Goal: Check status: Check status

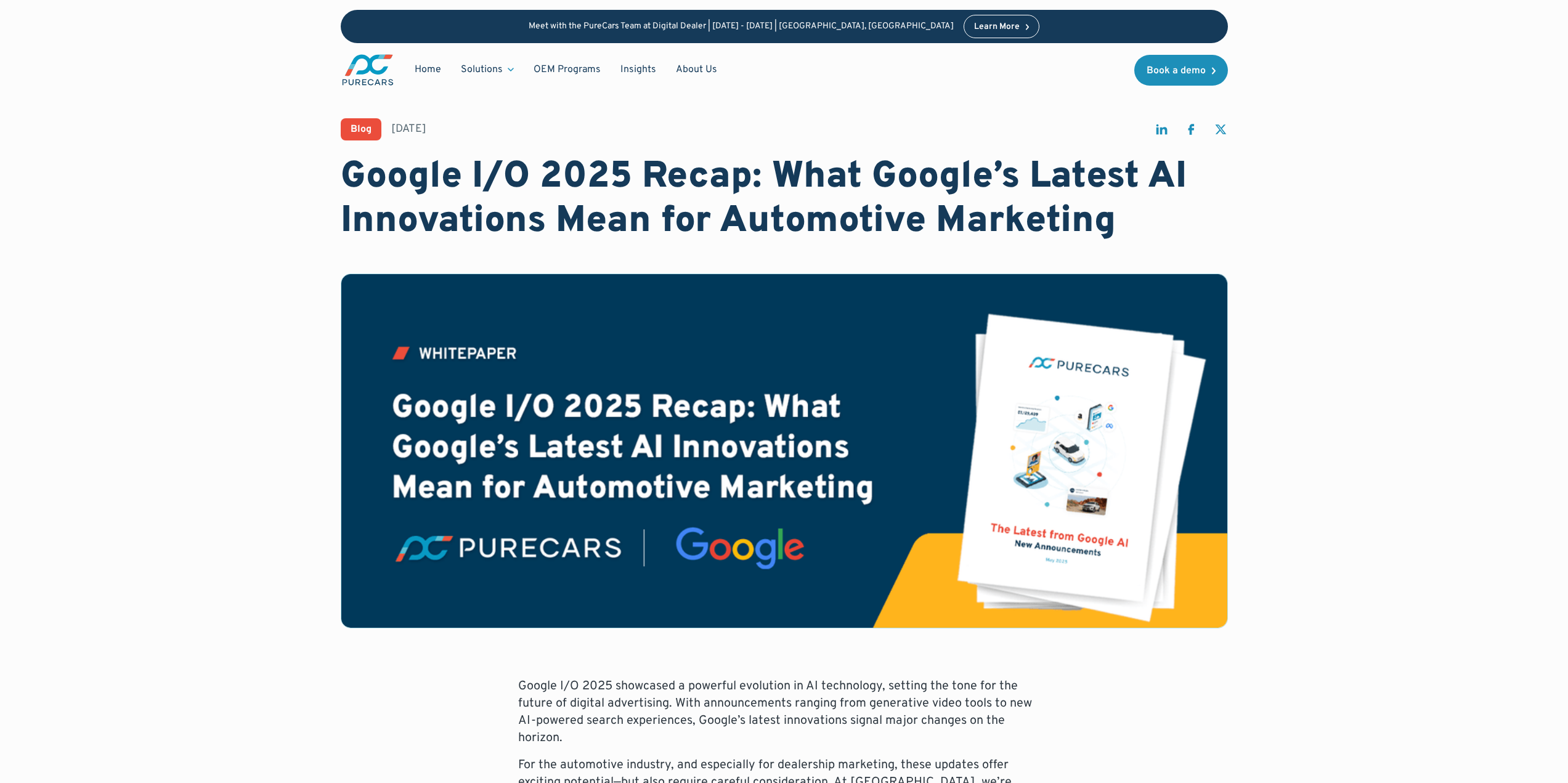
drag, startPoint x: 1481, startPoint y: 251, endPoint x: 1460, endPoint y: 249, distance: 21.1
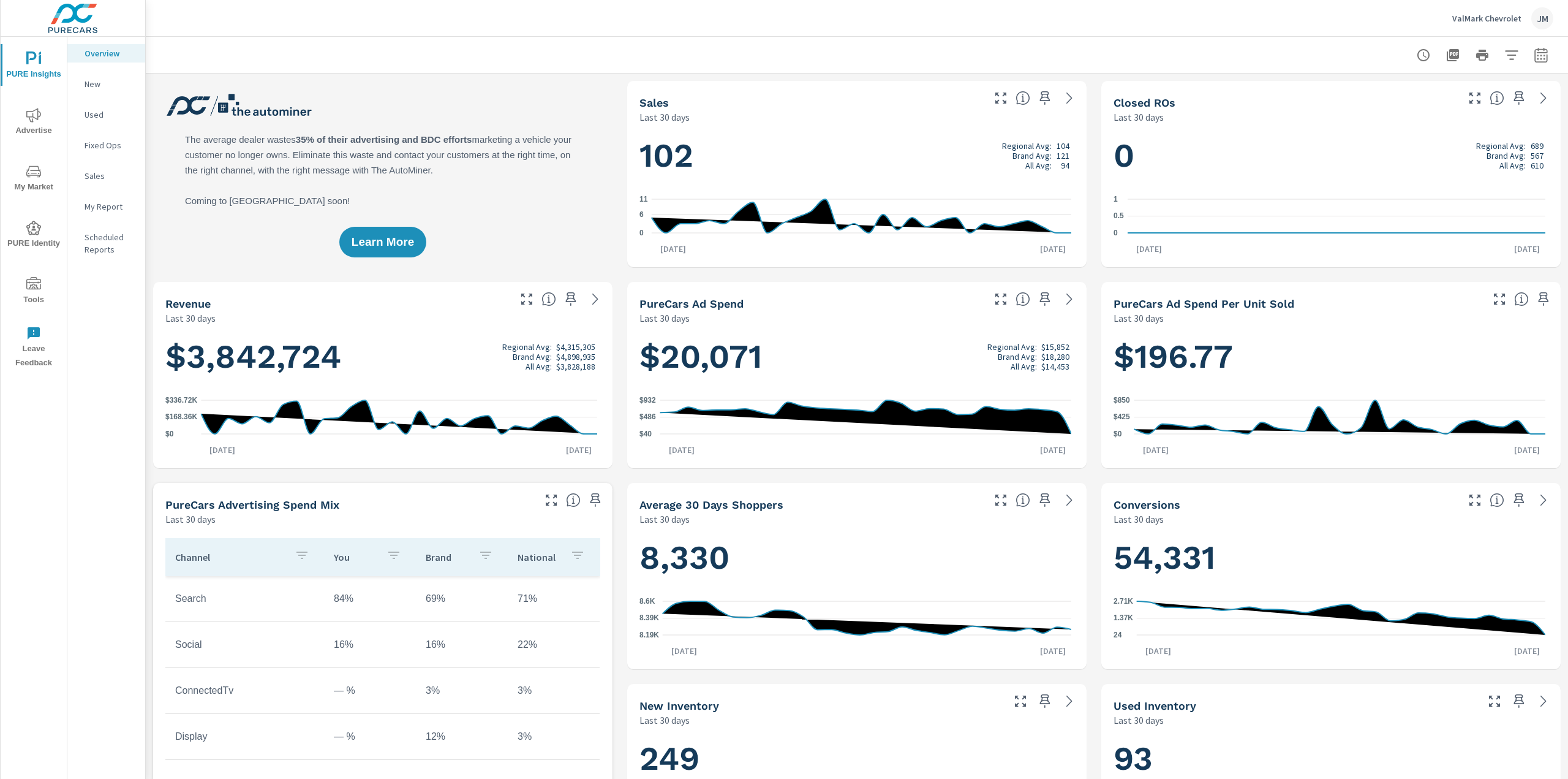
click at [1533, 48] on icon "button" at bounding box center [1540, 55] width 14 height 14
click at [1460, 106] on select "Custom Yesterday Last week Last 7 days Last 14 days Last 30 days Last 45 days L…" at bounding box center [1433, 107] width 122 height 24
select select "custom"
click at [1373, 94] on select "Custom Yesterday Last week Last 7 days Last 14 days Last 30 days Last 45 days L…" at bounding box center [1433, 107] width 122 height 24
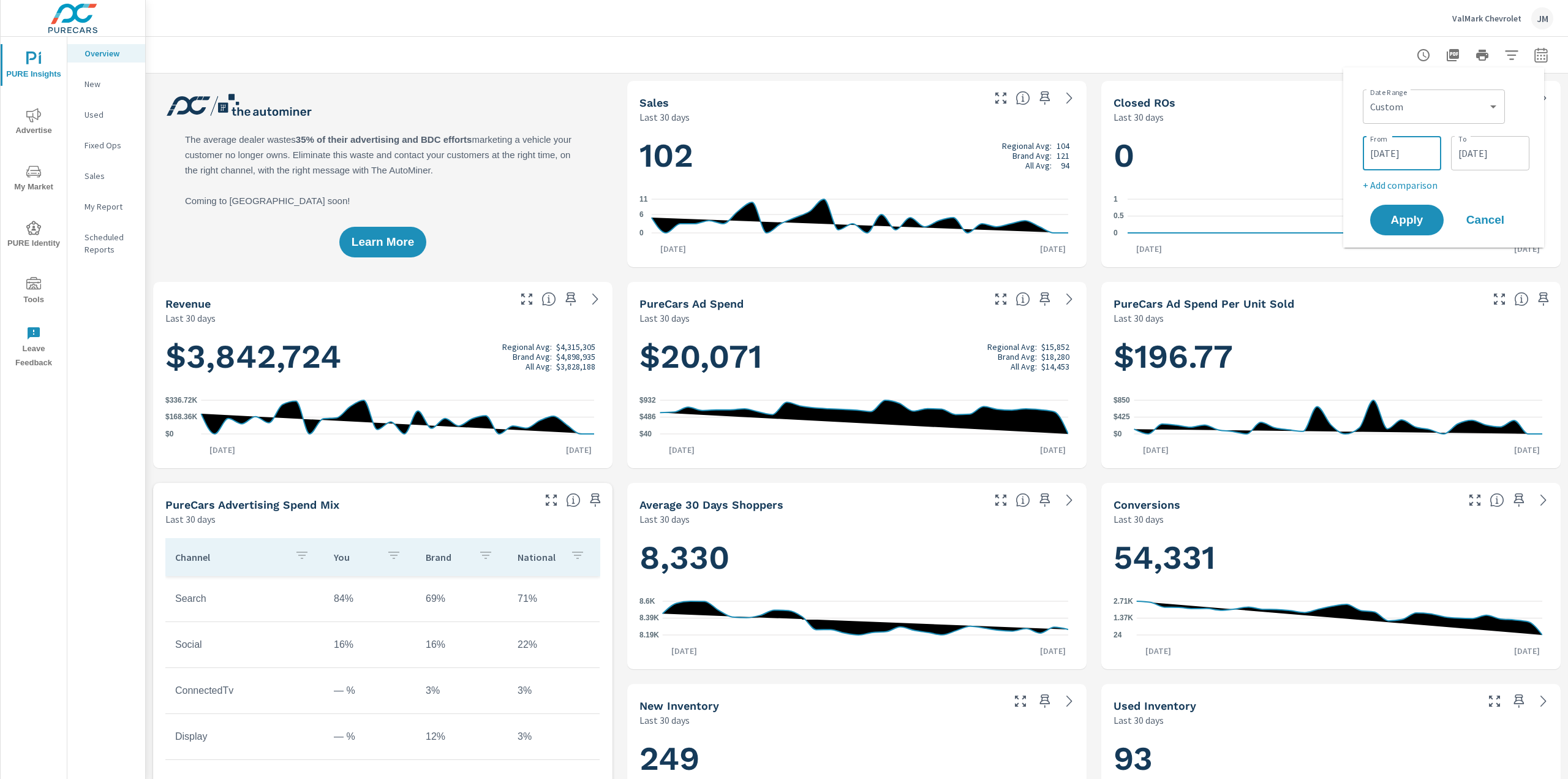
click at [1417, 147] on input "09/13/2025" at bounding box center [1401, 153] width 68 height 24
click at [1411, 189] on button "button" at bounding box center [1417, 186] width 14 height 14
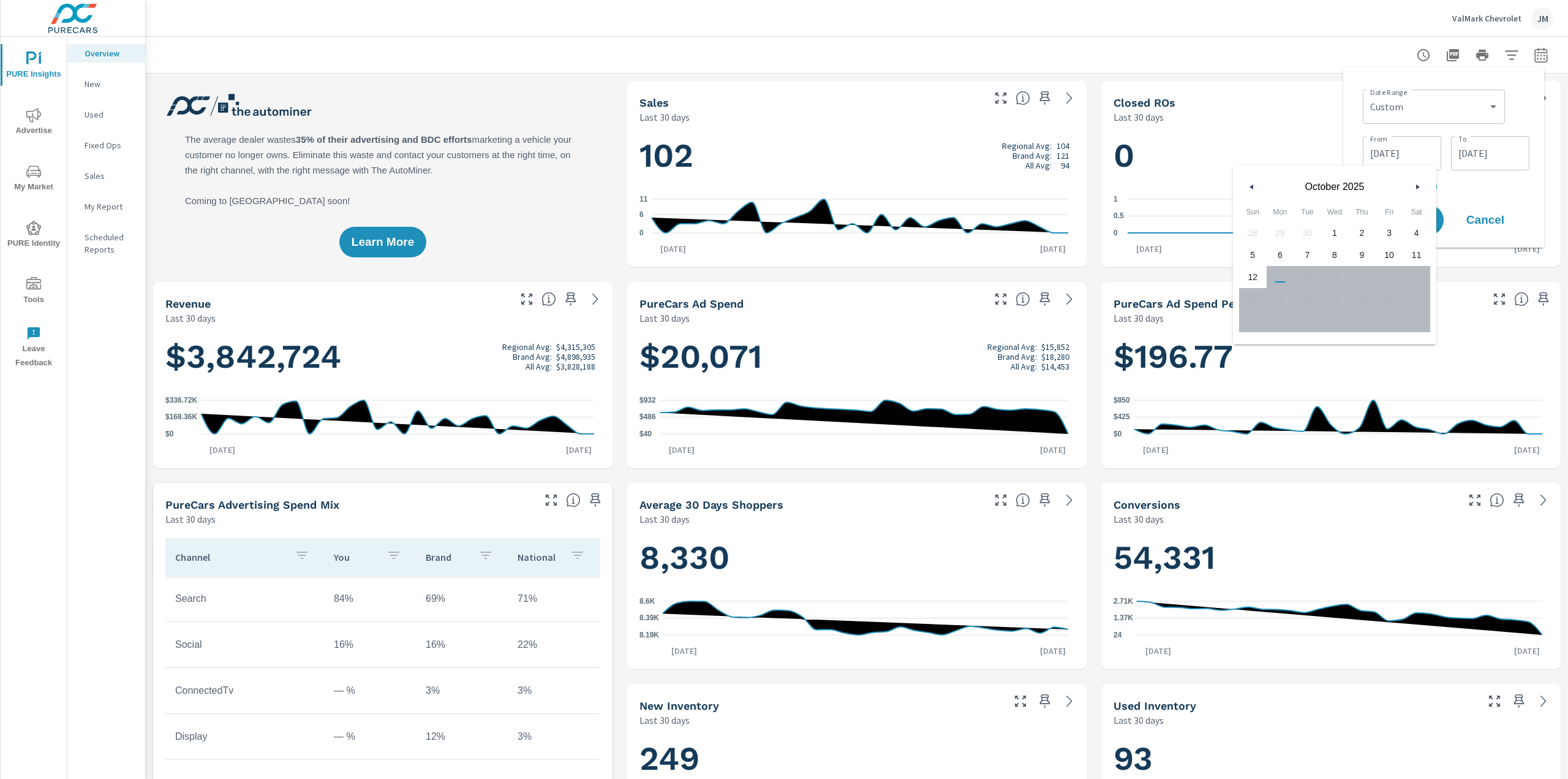
click at [1338, 229] on span "1" at bounding box center [1335, 233] width 27 height 16
click at [1255, 278] on span "12" at bounding box center [1252, 277] width 27 height 16
click at [1325, 228] on span "1" at bounding box center [1335, 233] width 27 height 16
type input "10/01/2025"
click at [1468, 186] on p "+ Add comparison" at bounding box center [1446, 185] width 167 height 14
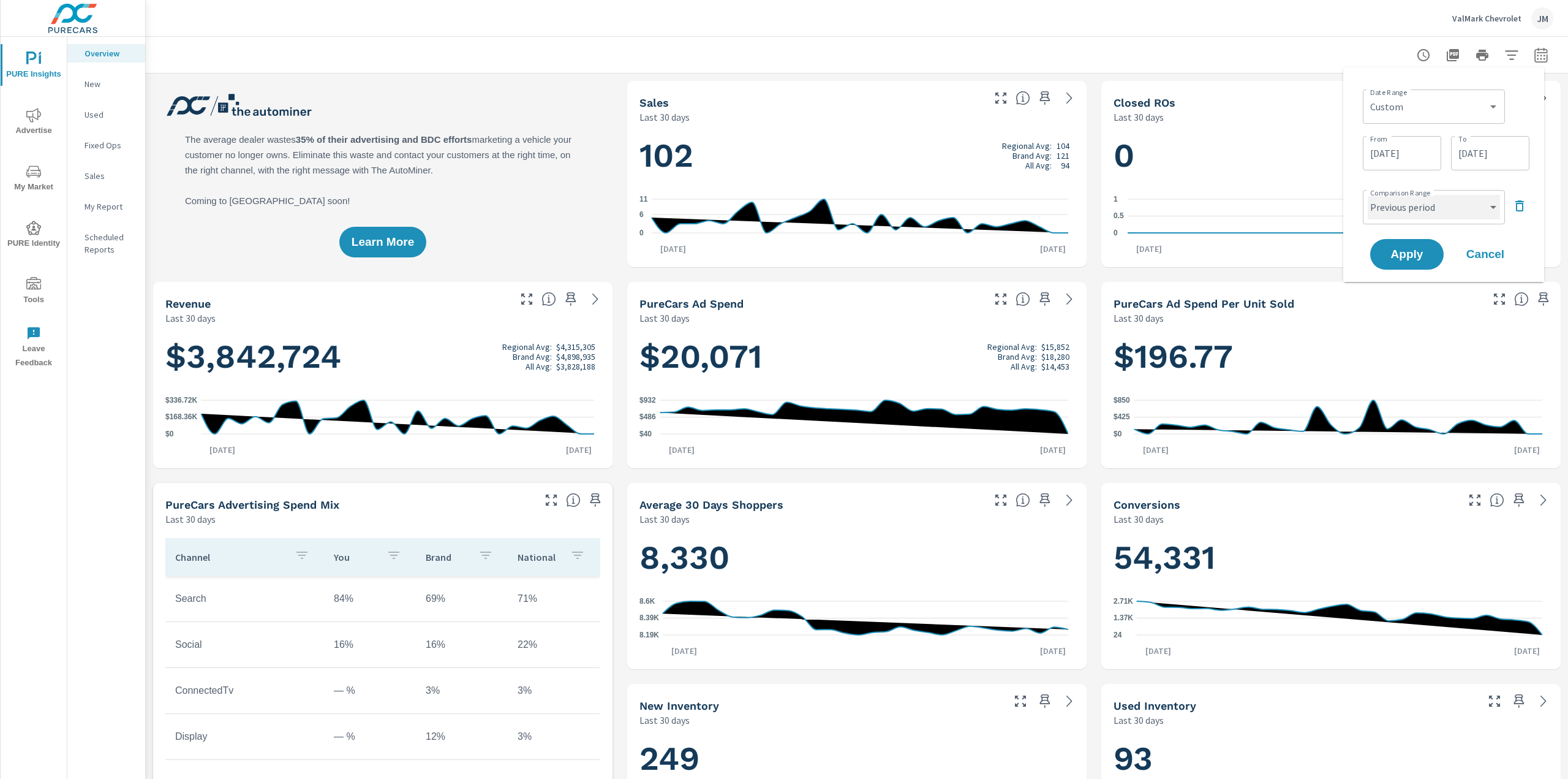
click at [1419, 211] on select "Custom Previous period Previous month Previous year" at bounding box center [1433, 207] width 132 height 24
select select "custom"
click at [1367, 195] on select "Custom Previous period Previous month Previous year" at bounding box center [1433, 207] width 132 height 24
click at [1400, 256] on input "09/19/2025" at bounding box center [1401, 253] width 68 height 24
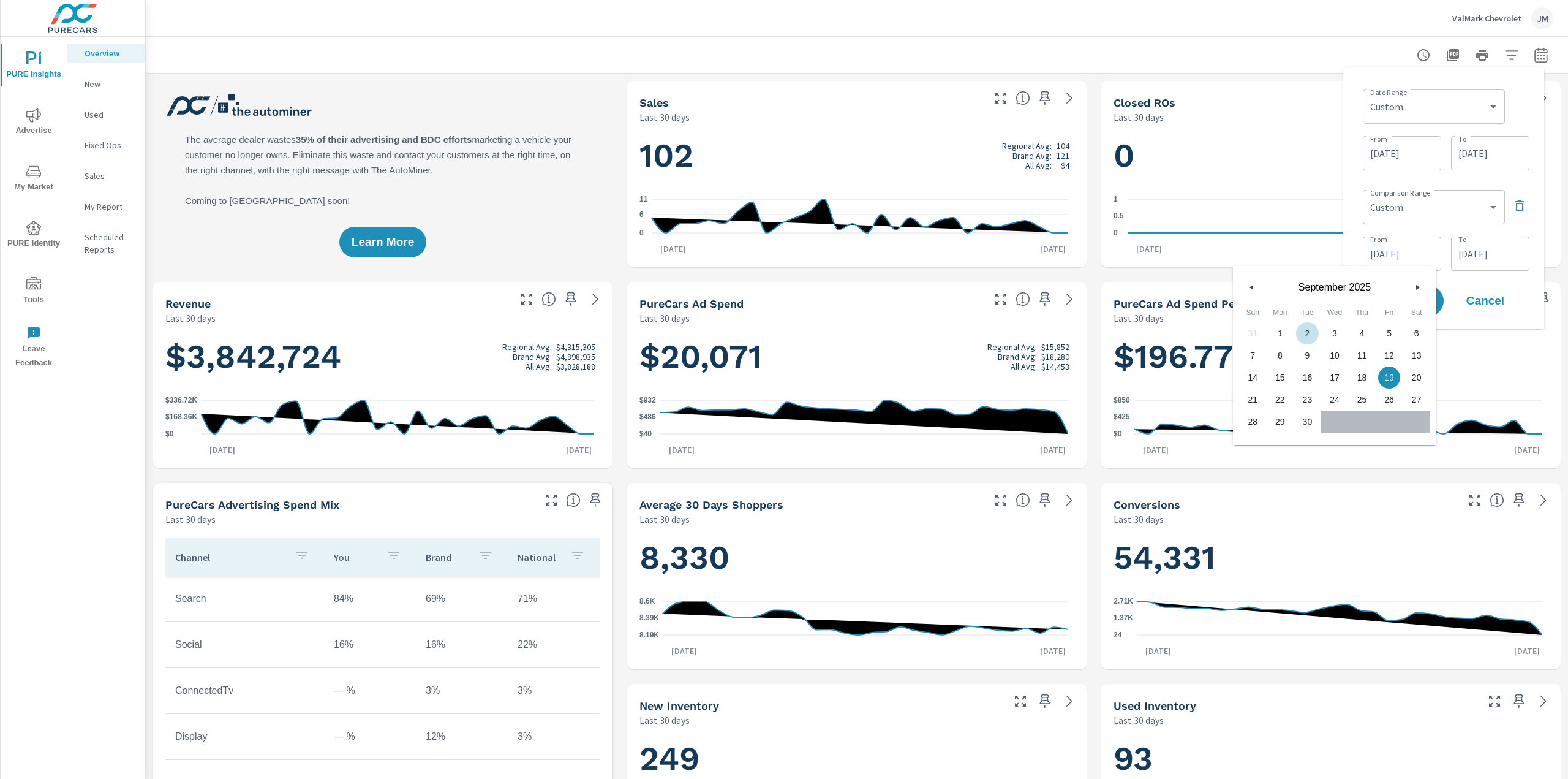
click at [1296, 332] on span "2" at bounding box center [1307, 333] width 27 height 16
click at [1283, 328] on span "1" at bounding box center [1280, 333] width 27 height 16
type input "09/01/2025"
click at [1489, 245] on input "09/30/2025" at bounding box center [1490, 253] width 68 height 24
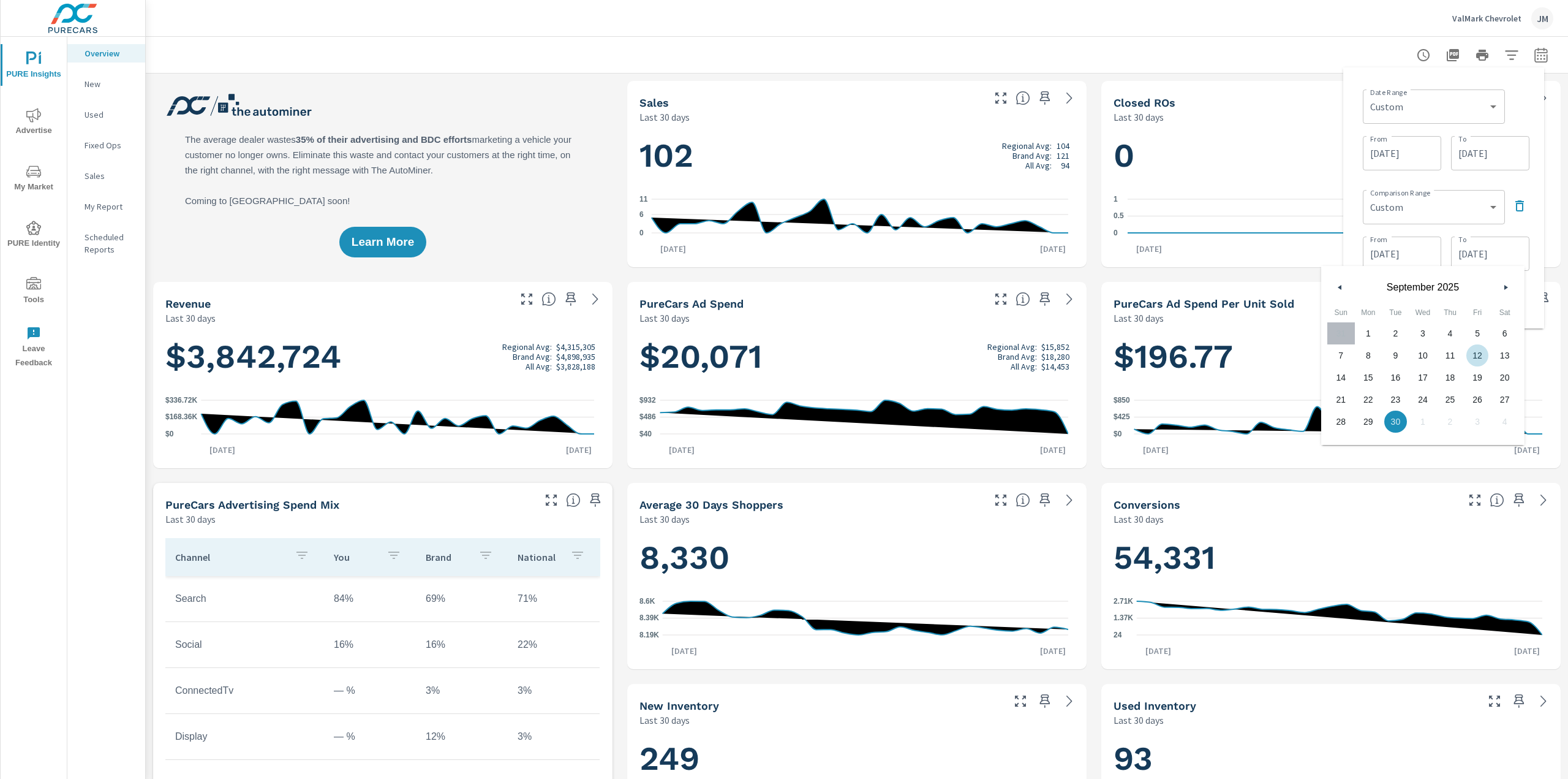
click at [1476, 355] on span "12" at bounding box center [1478, 355] width 27 height 16
type input "09/12/2025"
click at [1415, 231] on div "Comparison Range Custom Previous period Previous month Previous year ​ From 09/…" at bounding box center [1446, 229] width 167 height 88
click at [1408, 295] on span "Apply" at bounding box center [1407, 300] width 50 height 11
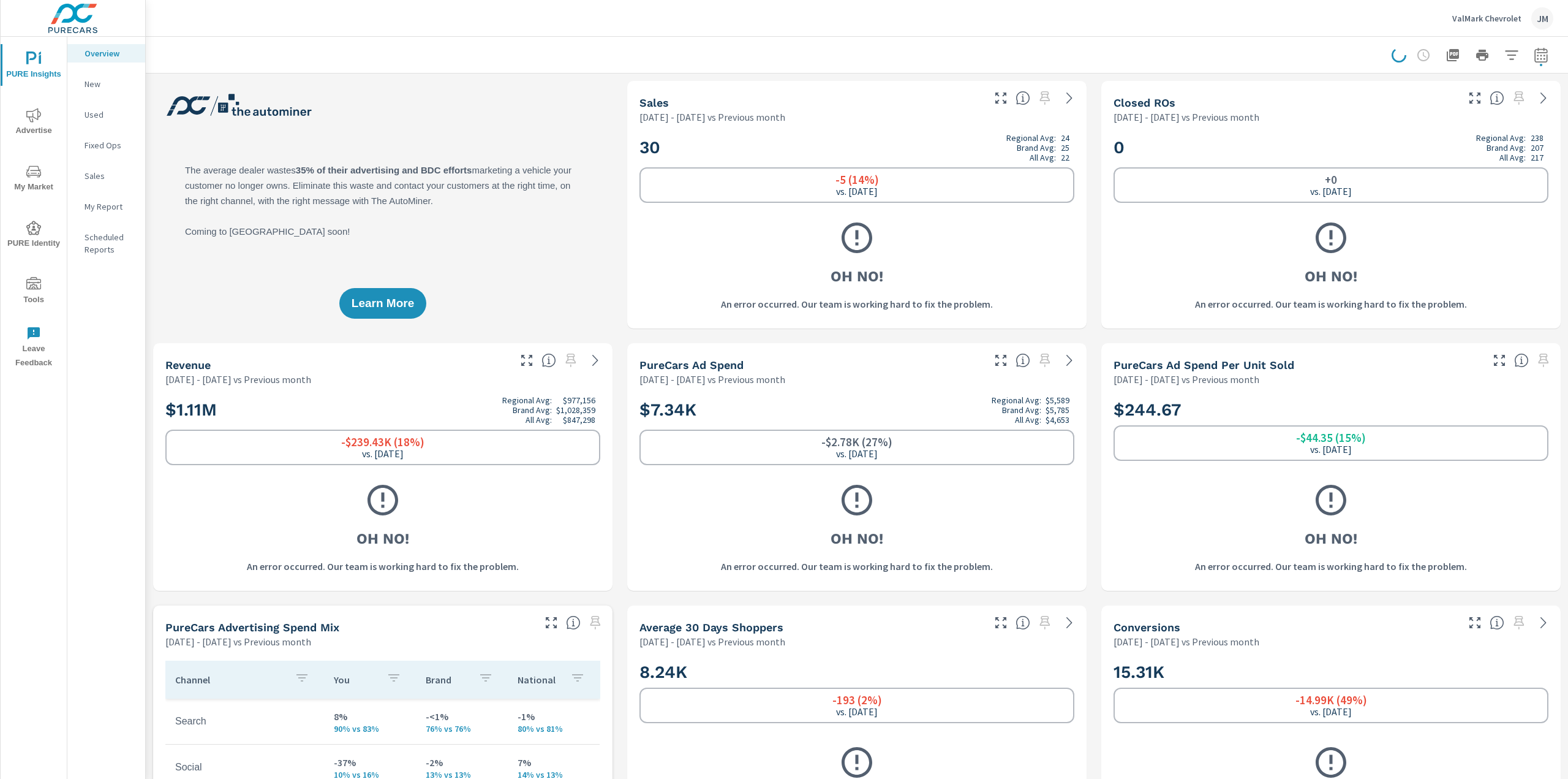
click at [93, 76] on div "New" at bounding box center [106, 84] width 78 height 18
